Goal: Use online tool/utility: Utilize a website feature to perform a specific function

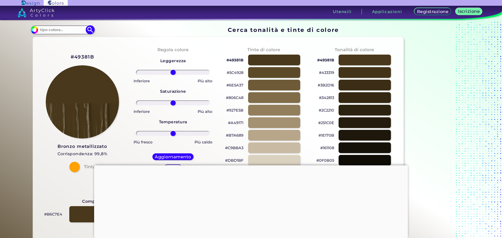
click at [66, 29] on input at bounding box center [62, 29] width 49 height 7
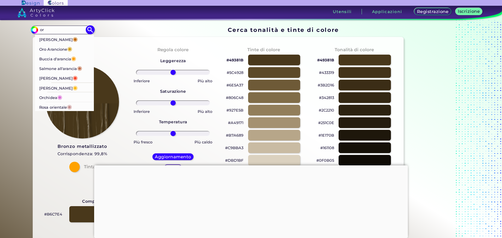
type input "or"
click at [52, 49] on font "Oro Arancione" at bounding box center [53, 49] width 28 height 5
type input "#d4a017"
type input "#D4A017"
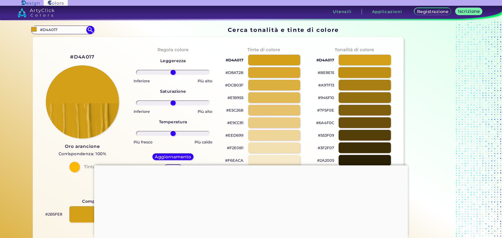
drag, startPoint x: 353, startPoint y: 70, endPoint x: 346, endPoint y: 73, distance: 7.6
click at [352, 70] on div at bounding box center [364, 72] width 53 height 11
type input "#be8e15"
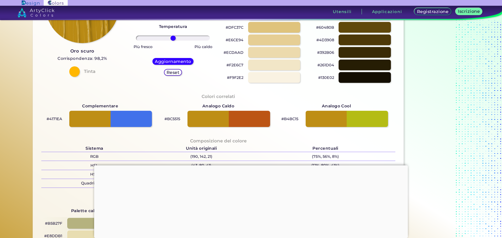
scroll to position [104, 0]
